Goal: Navigation & Orientation: Find specific page/section

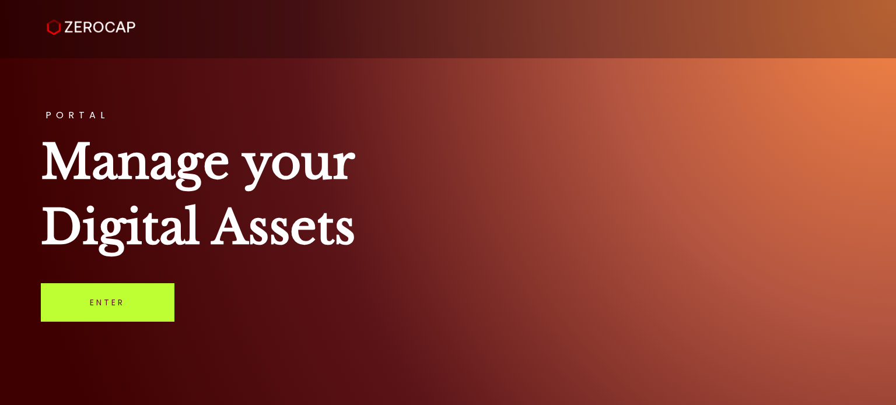
click at [153, 293] on link "Enter" at bounding box center [108, 302] width 134 height 38
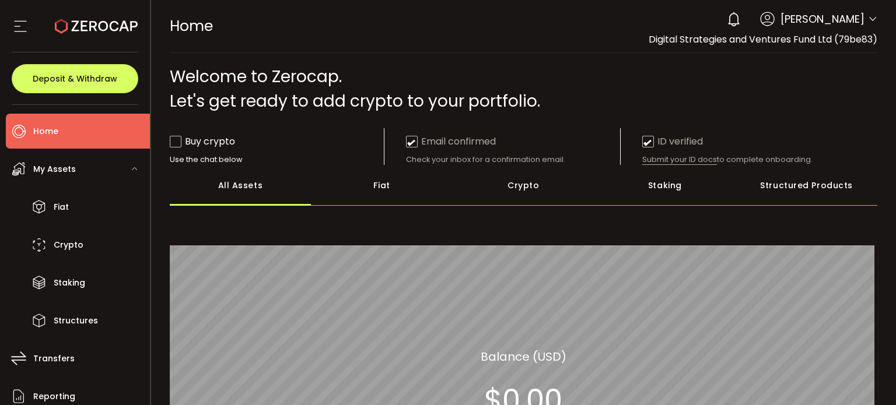
click at [870, 18] on icon at bounding box center [872, 19] width 9 height 9
click at [870, 17] on icon at bounding box center [872, 19] width 9 height 9
click at [810, 15] on span "Robert Comer" at bounding box center [822, 19] width 84 height 16
click at [812, 16] on span "Robert Comer" at bounding box center [822, 19] width 84 height 16
click at [771, 19] on iframe "Chat Widget" at bounding box center [764, 212] width 261 height 387
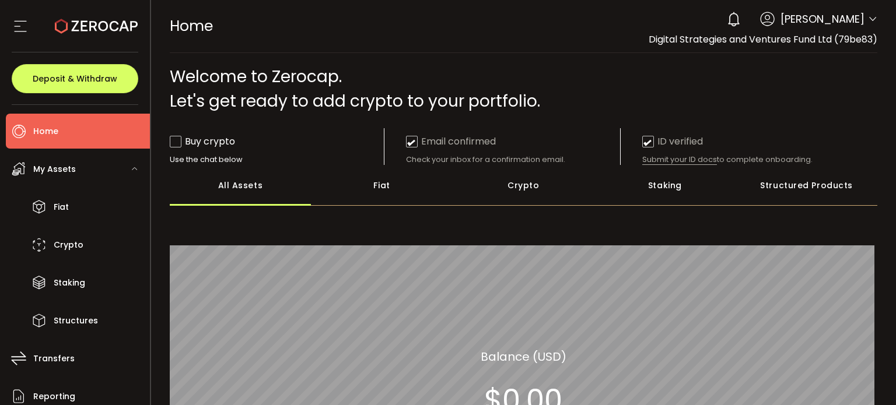
click at [812, 17] on span "Robert Comer" at bounding box center [822, 19] width 84 height 16
